Goal: Find specific page/section: Find specific page/section

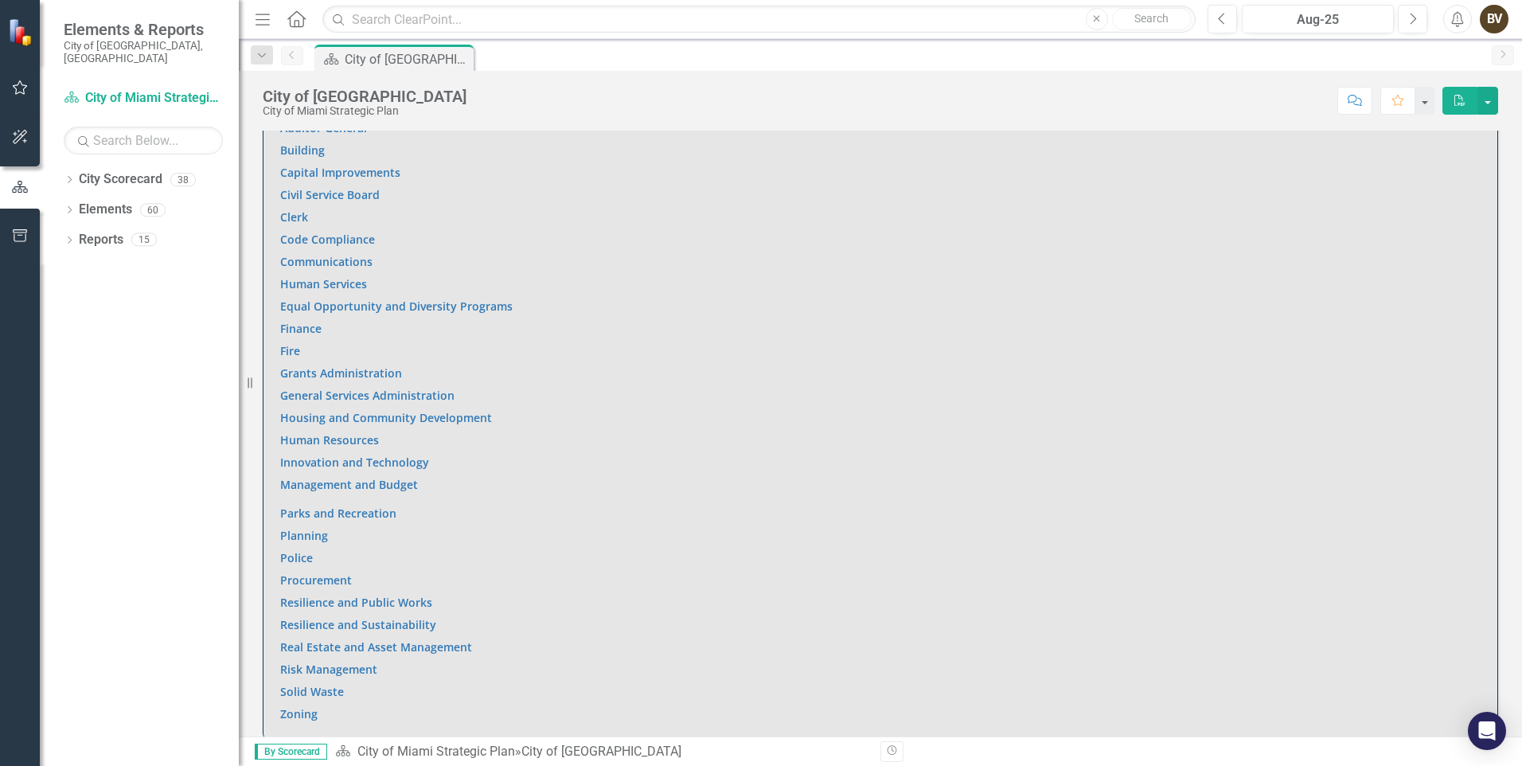
scroll to position [1192, 0]
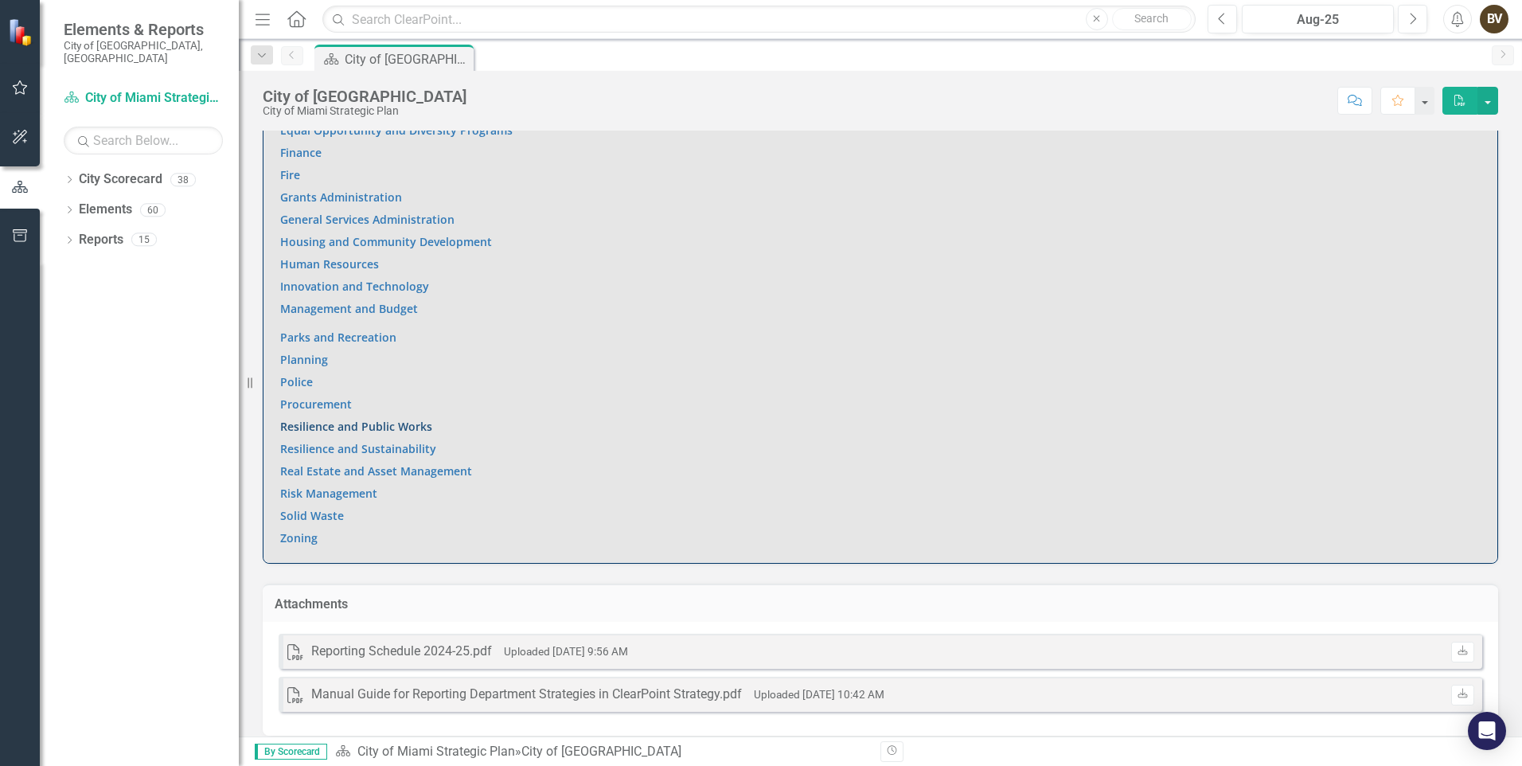
click at [376, 419] on link "Resilience and Public Works" at bounding box center [356, 426] width 152 height 15
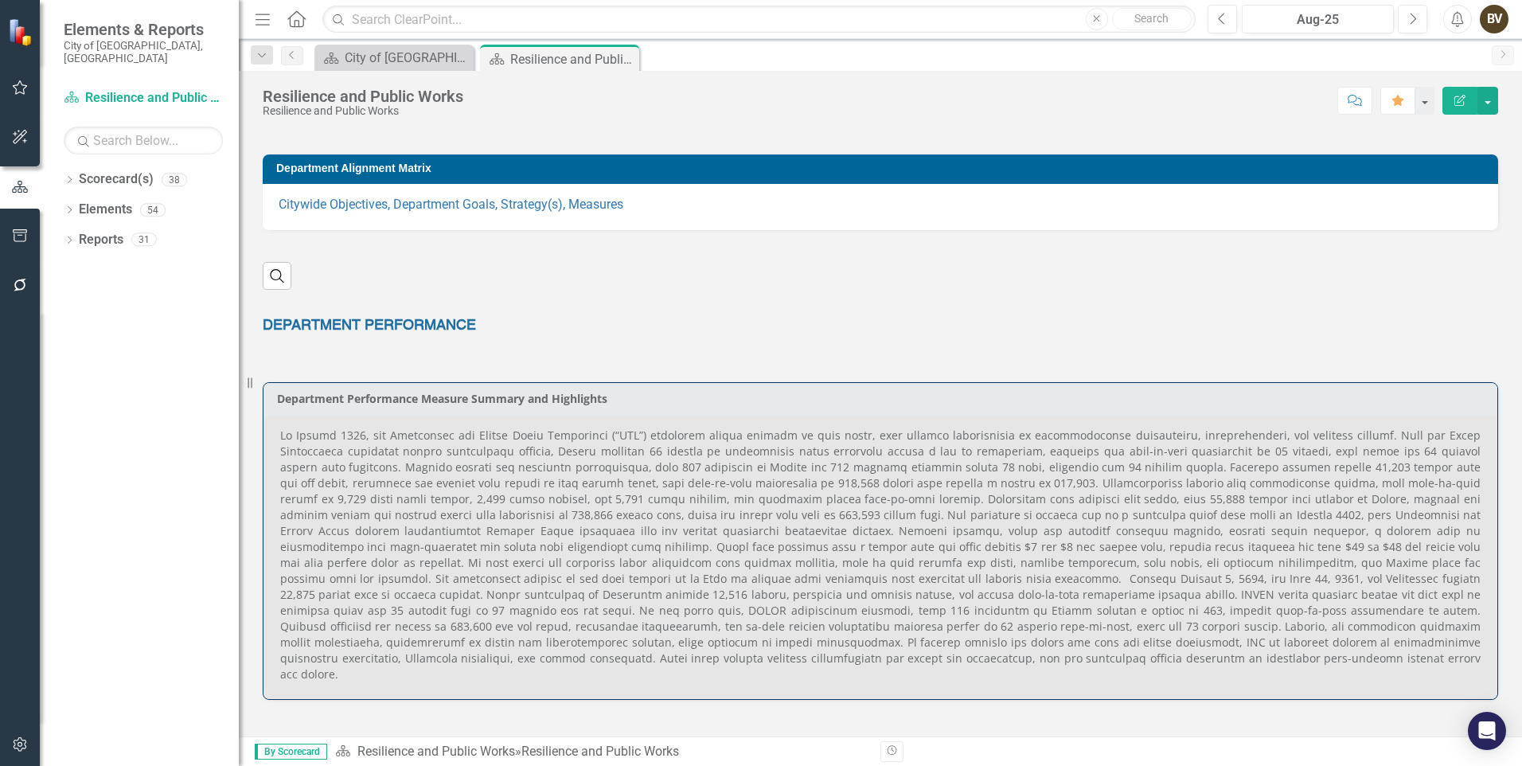
scroll to position [318, 0]
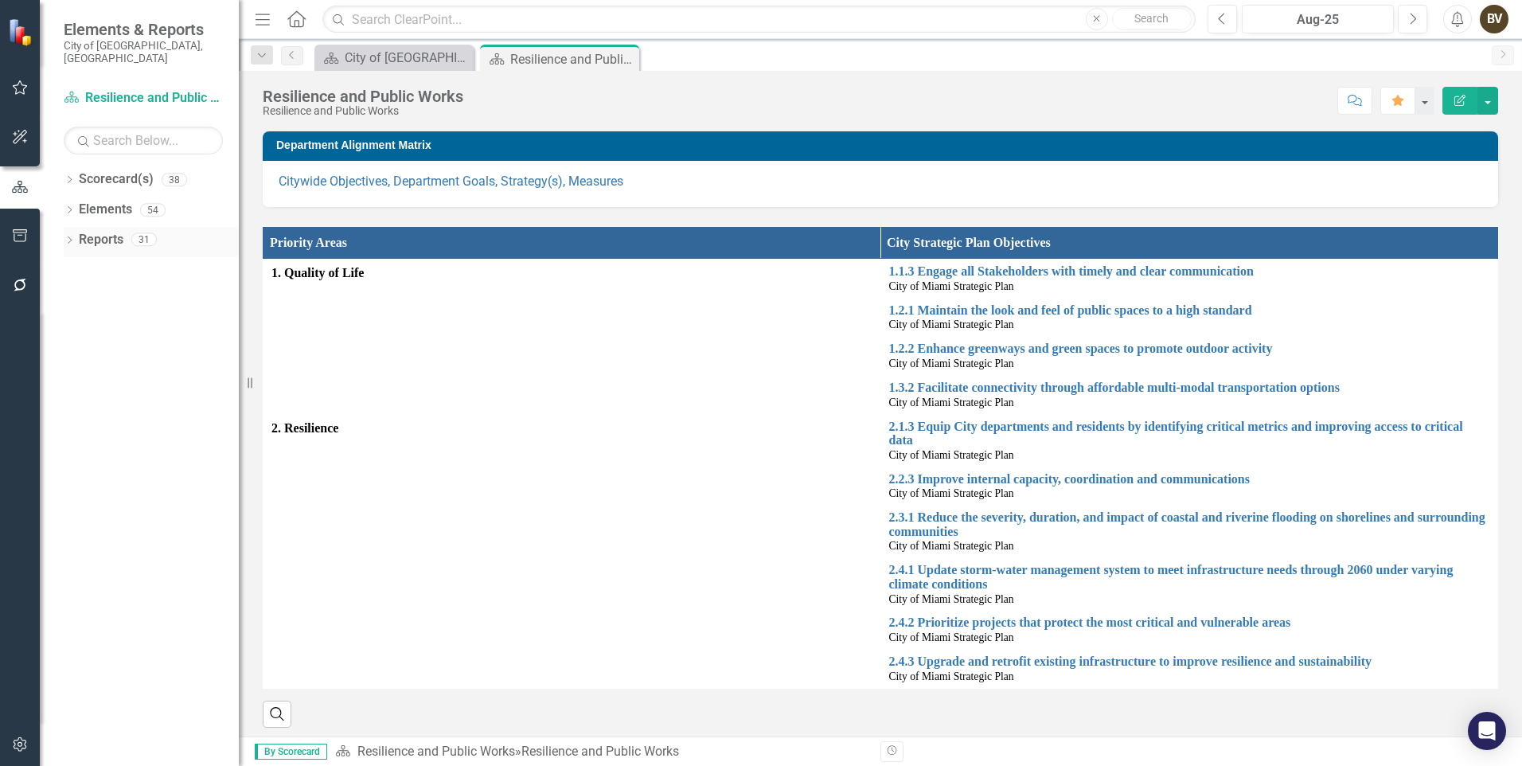
click at [68, 237] on icon "Dropdown" at bounding box center [69, 241] width 11 height 9
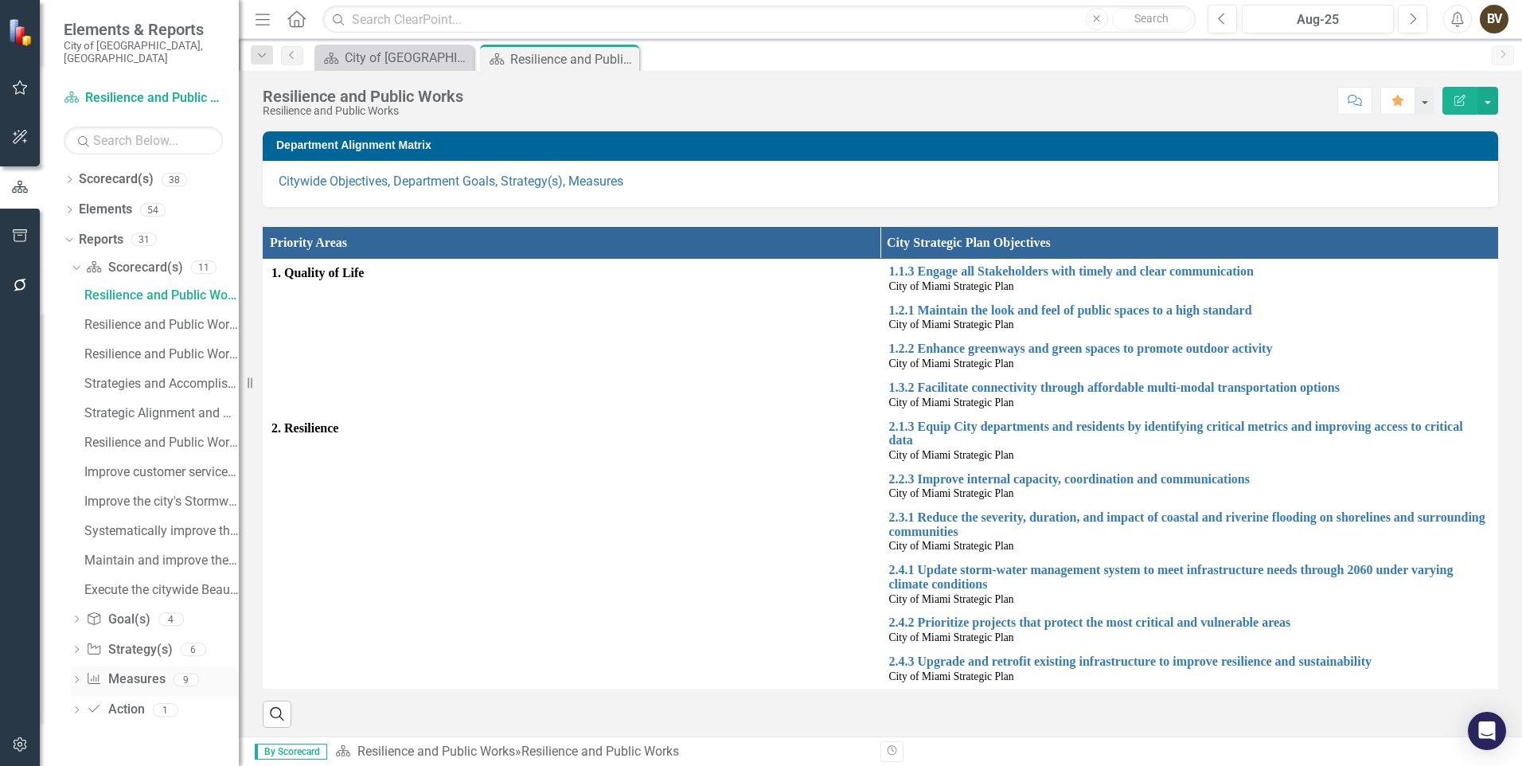
click at [78, 675] on div "Dropdown" at bounding box center [76, 682] width 11 height 14
click at [123, 378] on div "Measures Monthly (3-Periods) Report" at bounding box center [161, 385] width 154 height 14
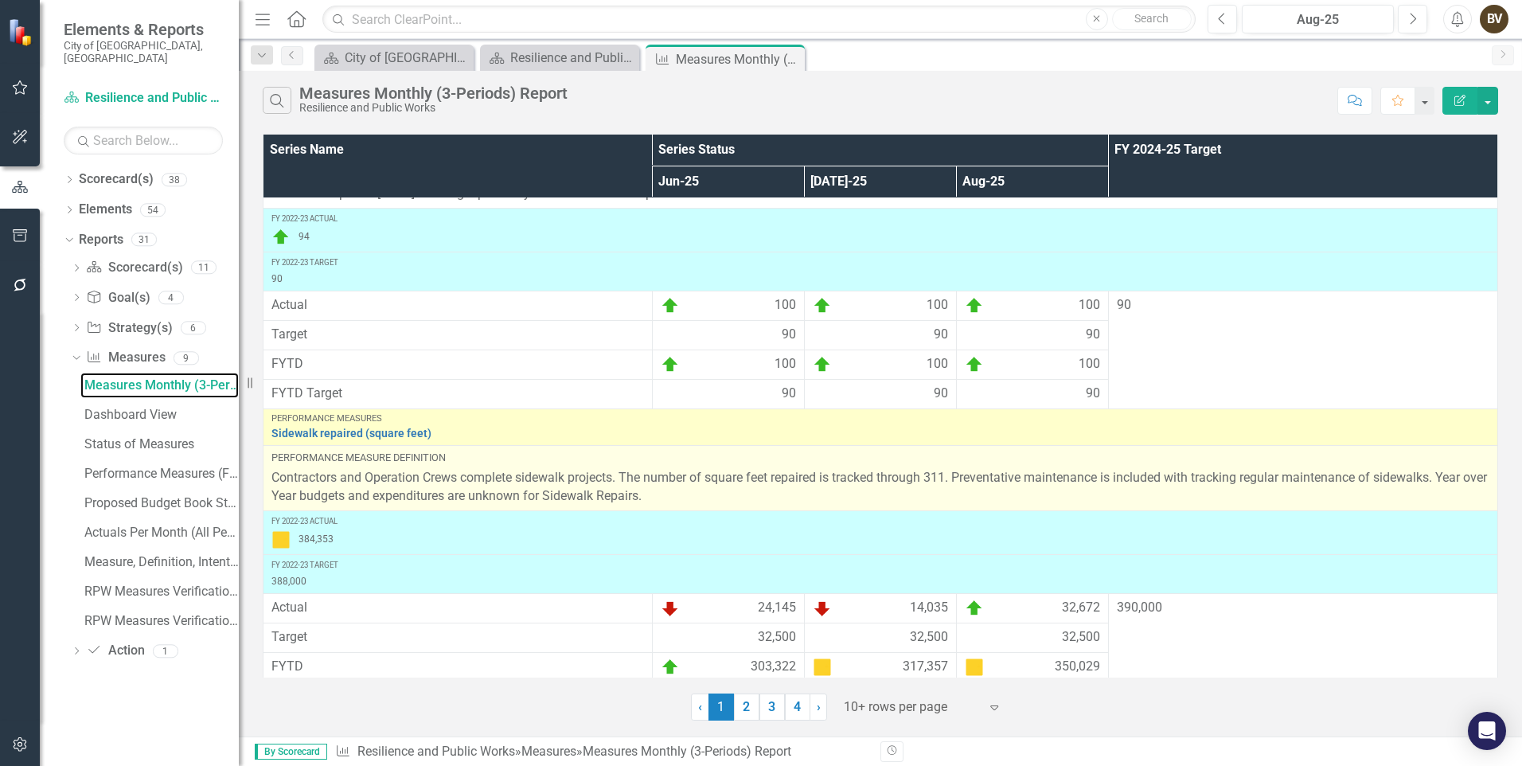
scroll to position [767, 0]
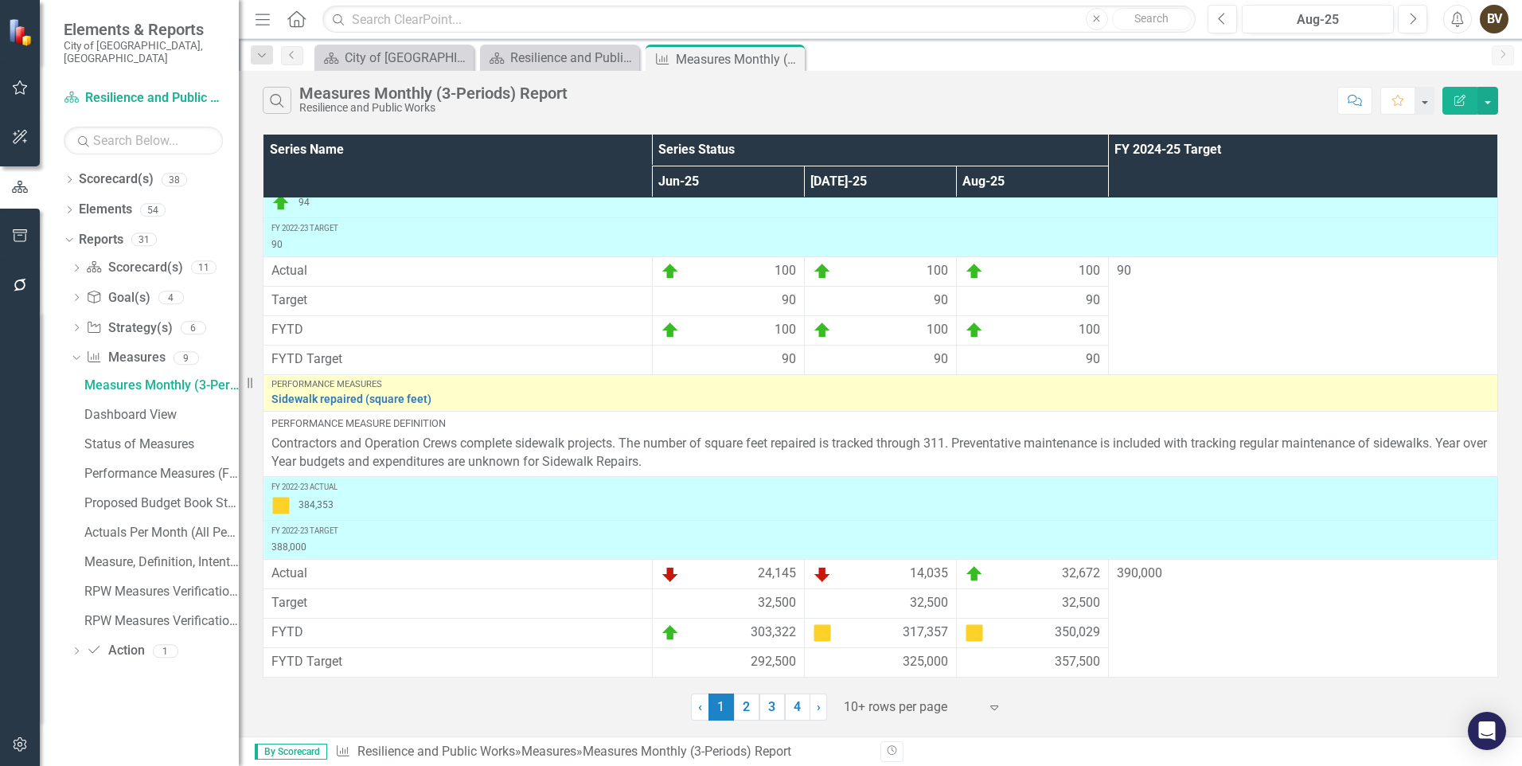
click at [988, 704] on icon "Expand" at bounding box center [994, 706] width 16 height 13
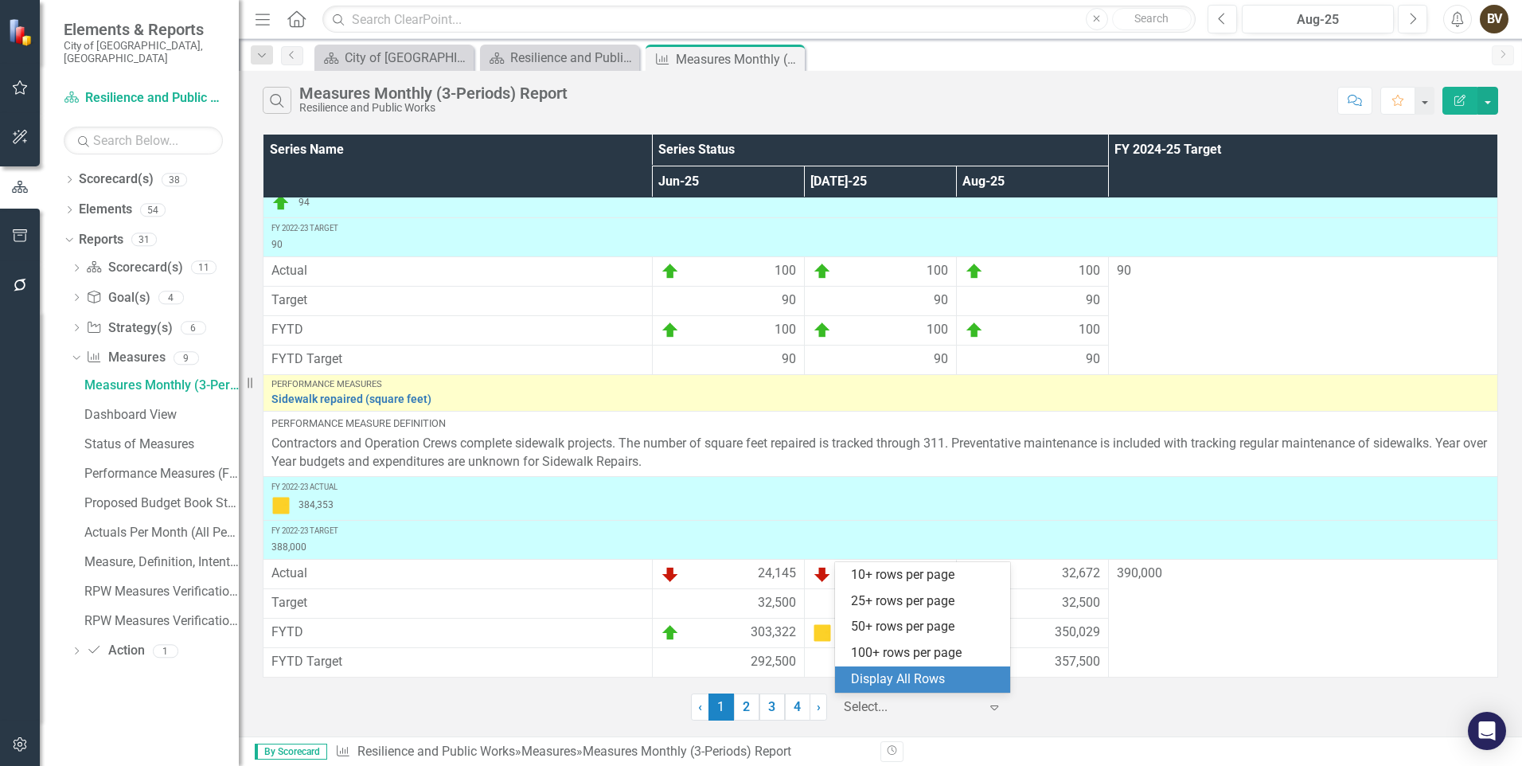
click at [934, 677] on div "Display All Rows" at bounding box center [926, 679] width 150 height 18
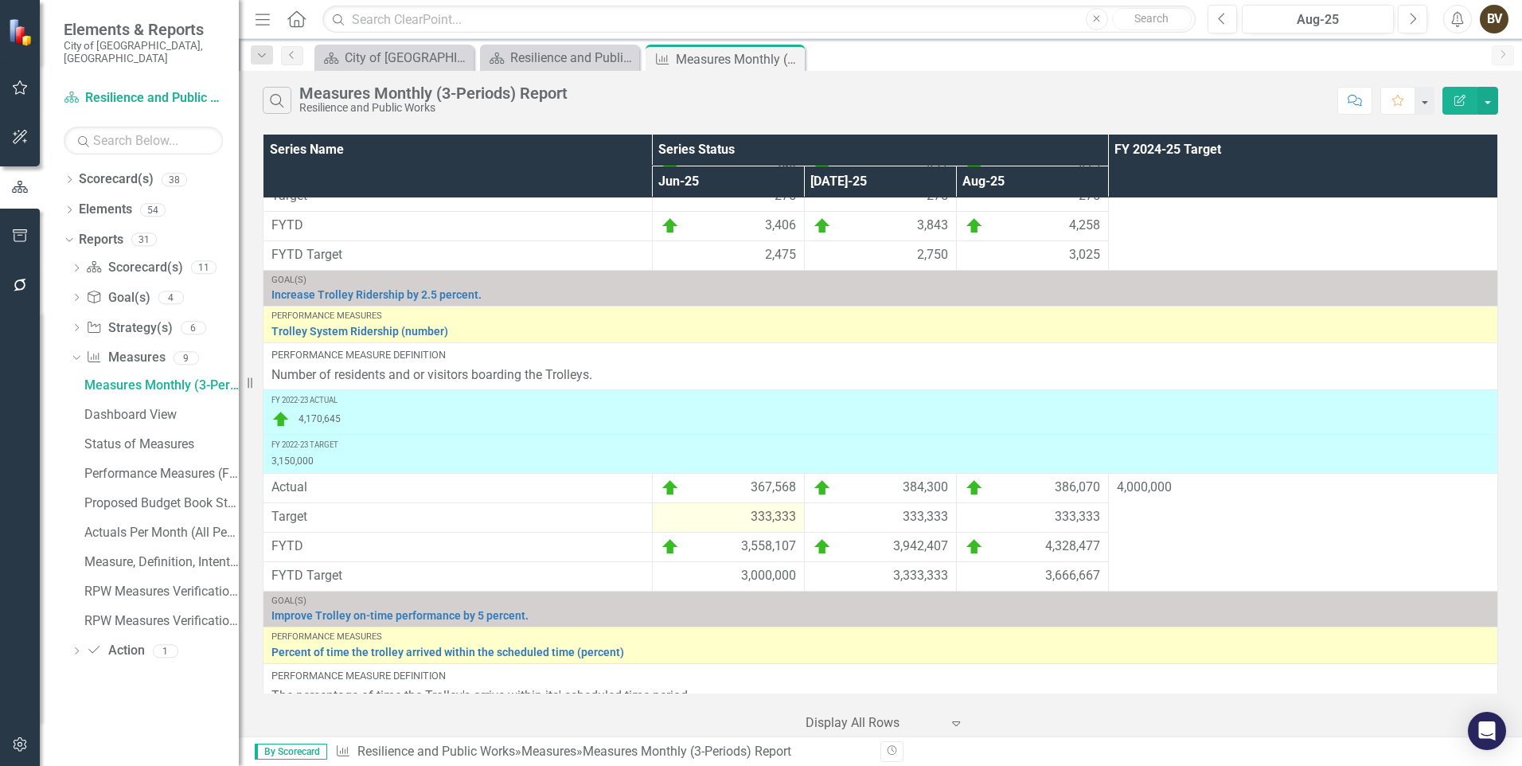
scroll to position [3219, 0]
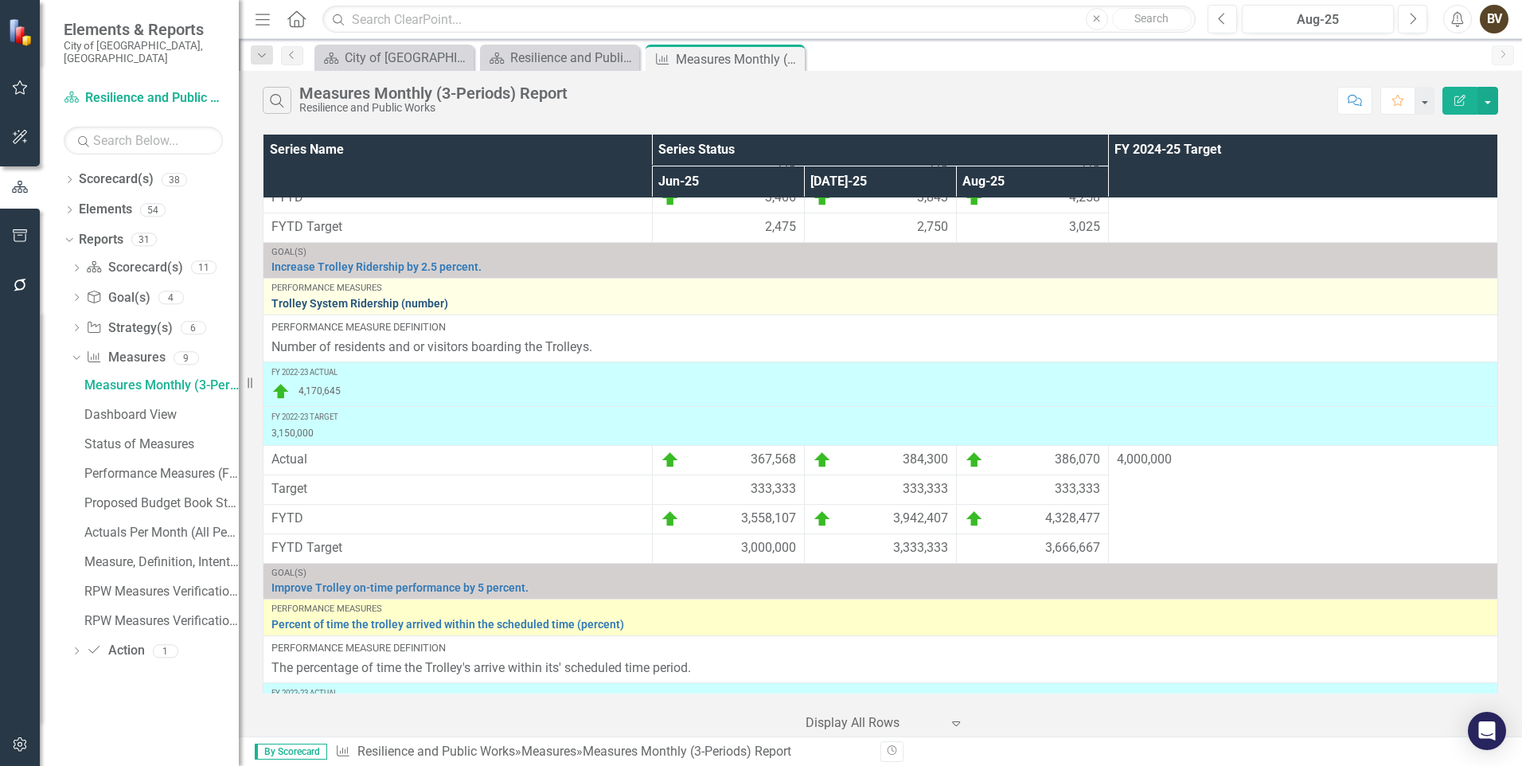
click at [1416, 302] on link "Trolley System Ridership (number)" at bounding box center [880, 304] width 1218 height 12
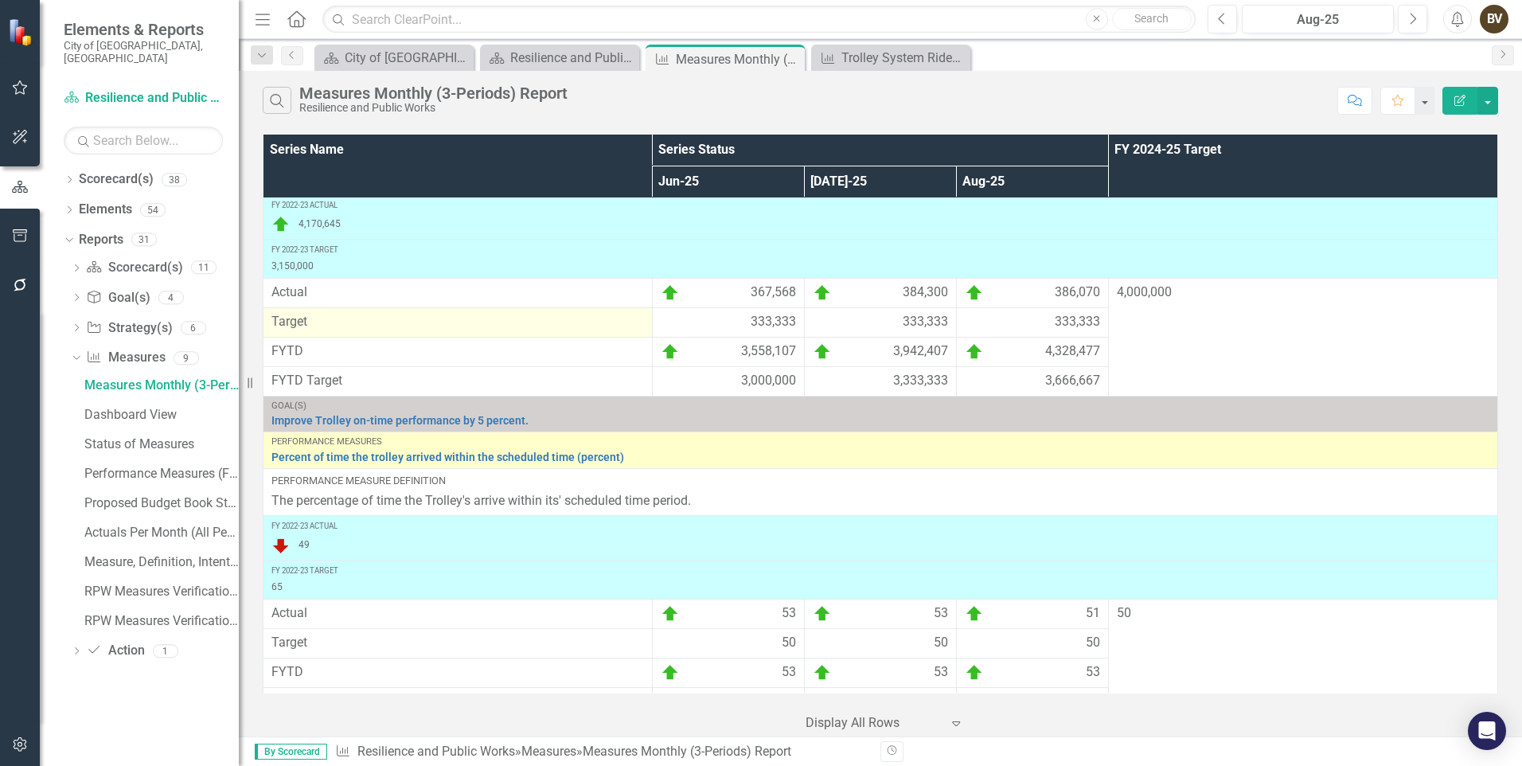
scroll to position [3410, 0]
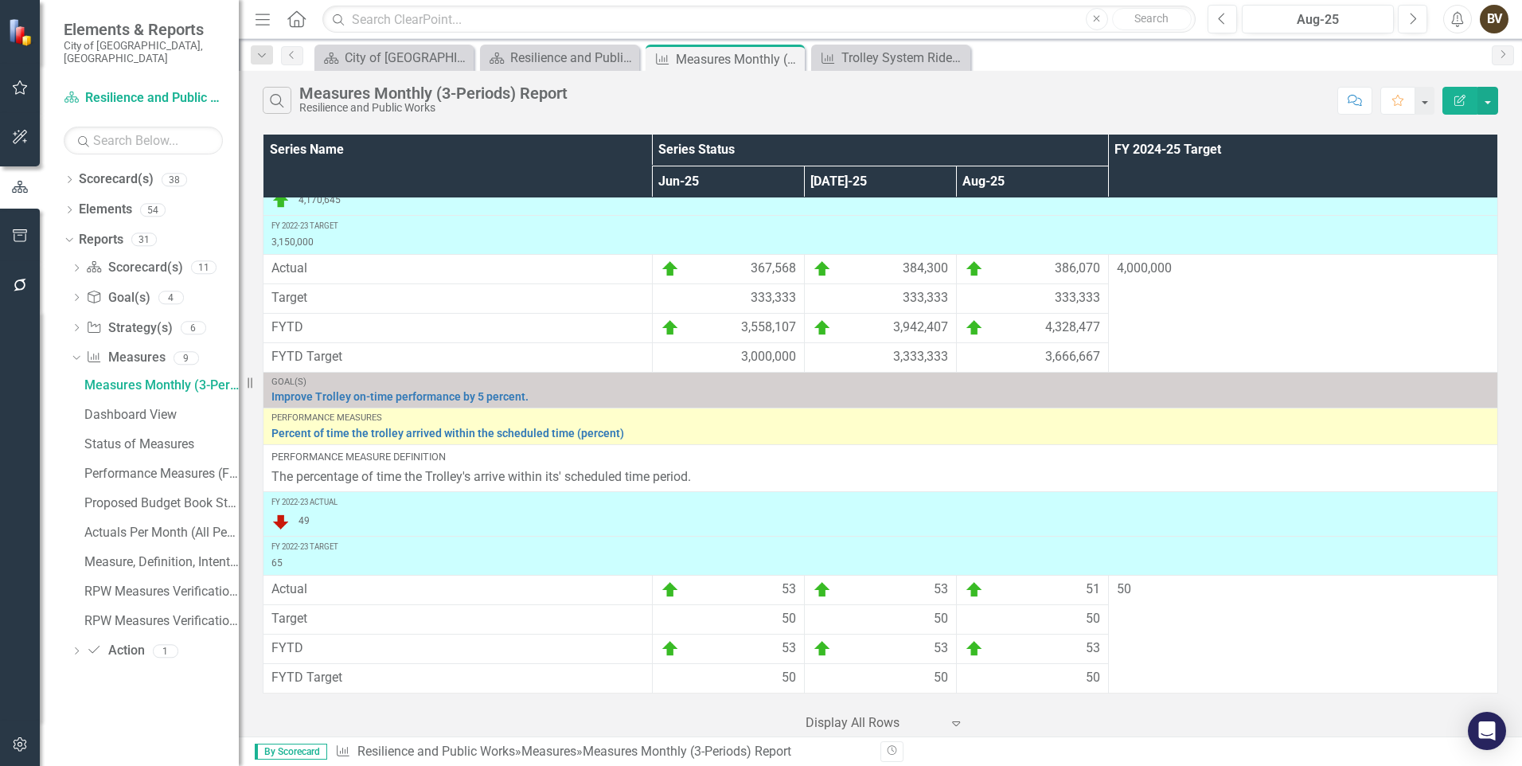
click at [1106, 69] on div "Scorecard(s) City of Miami Close Scorecard(s) Resilience and Public Works Close…" at bounding box center [897, 57] width 1172 height 25
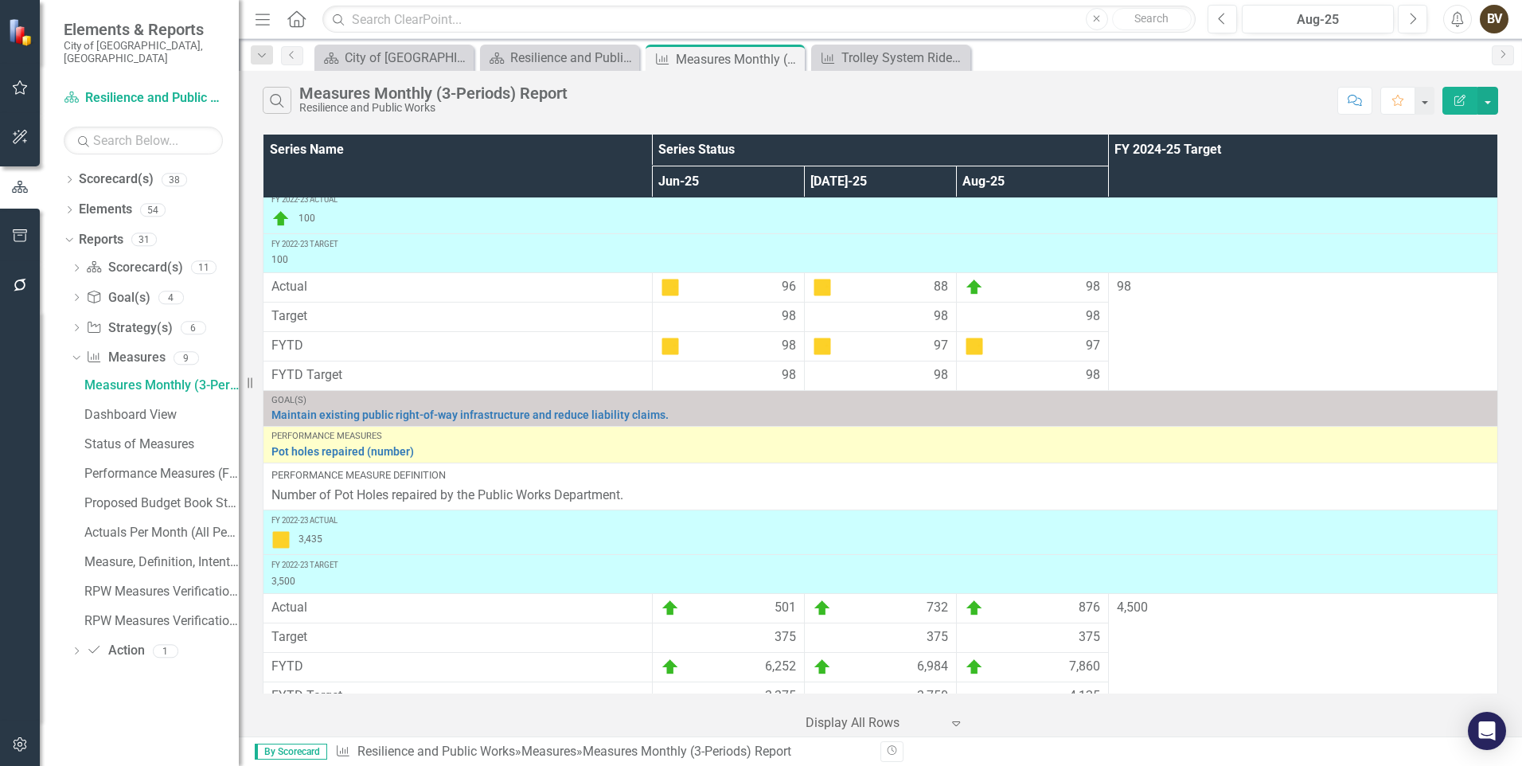
scroll to position [0, 0]
